Goal: Information Seeking & Learning: Learn about a topic

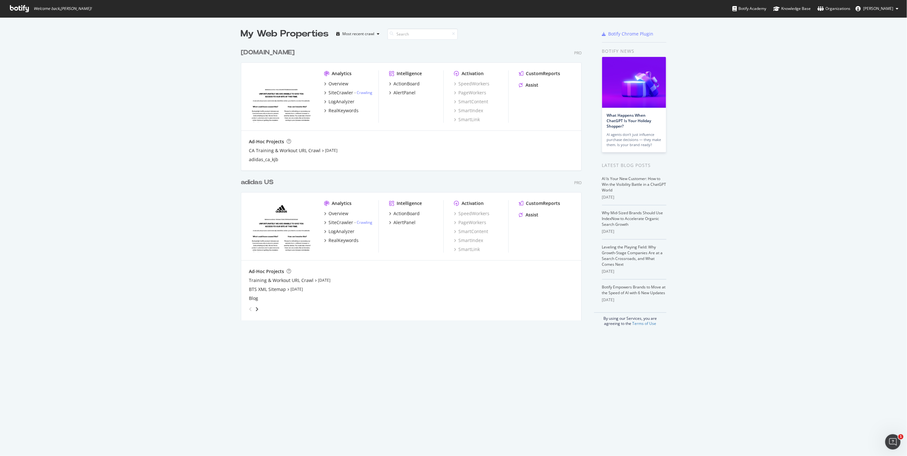
scroll to position [451, 896]
click at [331, 83] on div "Overview" at bounding box center [338, 84] width 20 height 6
click at [332, 209] on div "Analytics Overview SiteCrawler - Crawling LogAnalyzer RealKeywords" at bounding box center [351, 226] width 54 height 52
click at [334, 213] on div "Overview" at bounding box center [338, 213] width 20 height 6
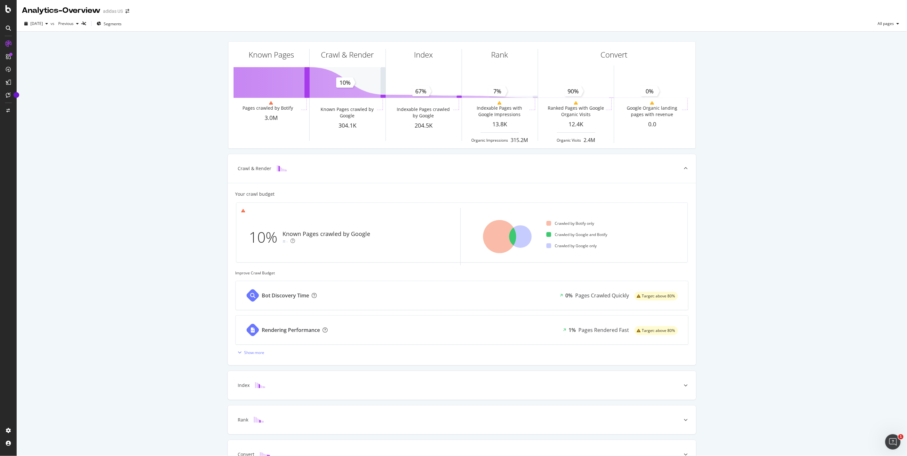
click at [93, 139] on div "Known Pages Pages crawled by Botify 3.0M Crawl & Render Known Pages crawled by …" at bounding box center [462, 264] width 890 height 465
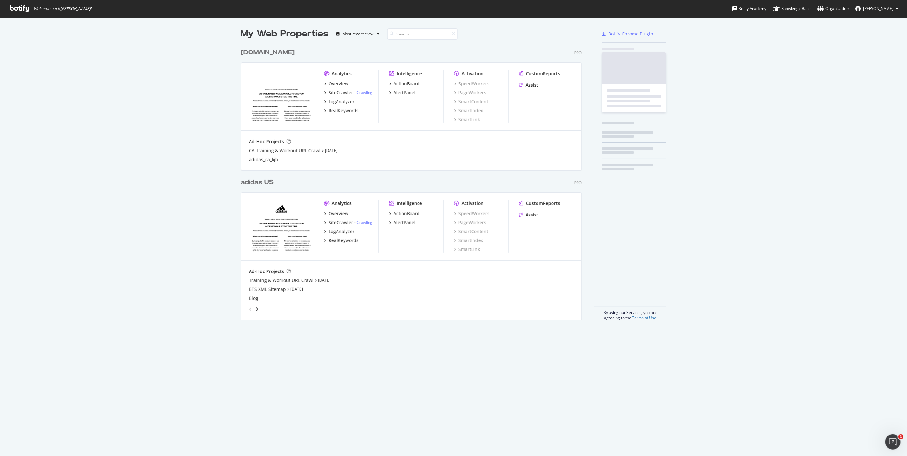
scroll to position [451, 896]
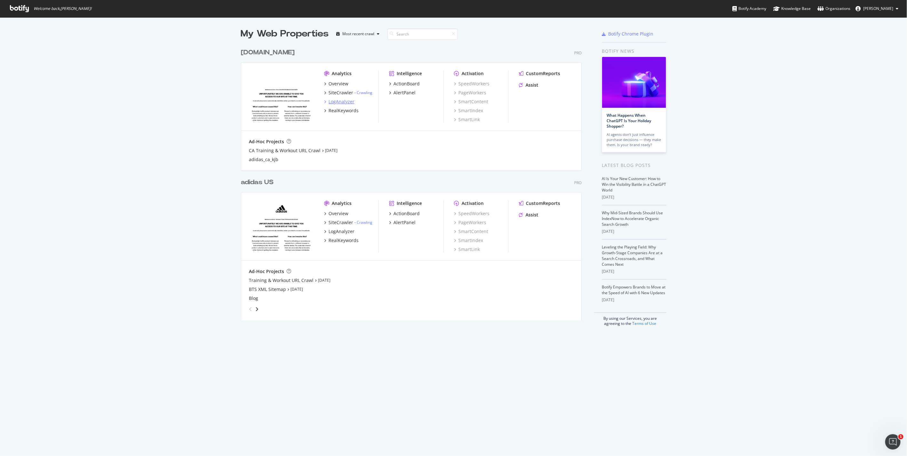
click at [338, 100] on div "LogAnalyzer" at bounding box center [341, 101] width 26 height 6
